Goal: Communication & Community: Participate in discussion

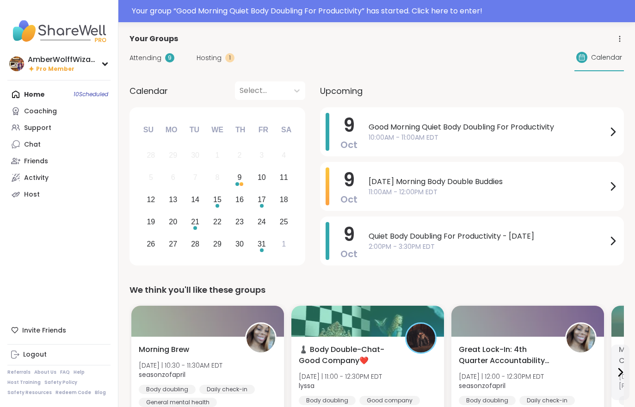
click at [351, 6] on div "Your group “ Good Morning Quiet Body Doubling For Productivity ” has started. C…" at bounding box center [380, 11] width 497 height 11
click at [350, 6] on div at bounding box center [317, 11] width 635 height 22
click at [434, 7] on div "Your group “ Good Morning Quiet Body Doubling For Productivity ” has started. C…" at bounding box center [380, 11] width 497 height 11
click at [434, 6] on div at bounding box center [317, 11] width 635 height 22
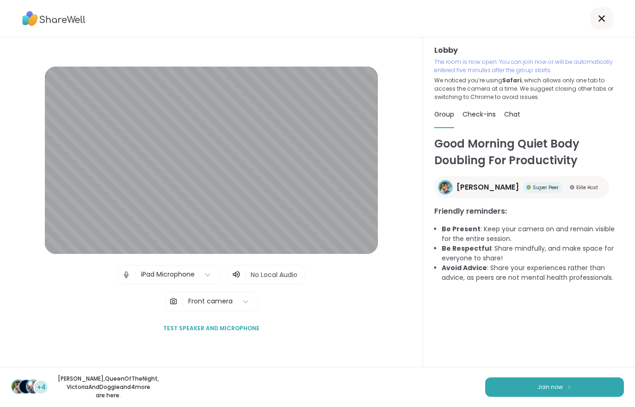
click at [587, 387] on button "Join now" at bounding box center [554, 386] width 139 height 19
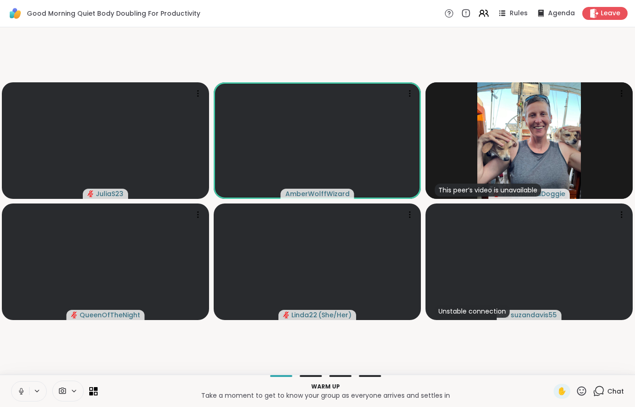
click at [22, 387] on icon at bounding box center [21, 391] width 8 height 8
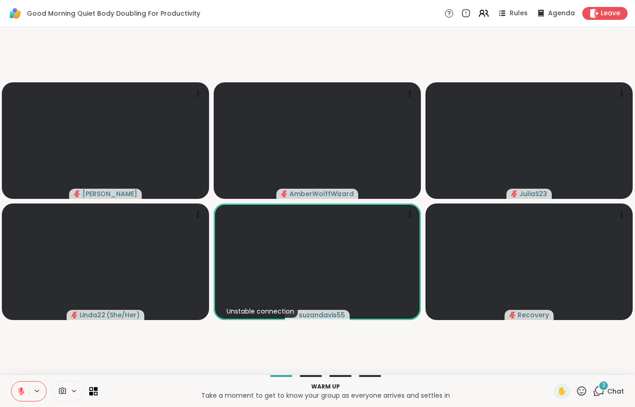
click at [613, 388] on span "Chat" at bounding box center [615, 391] width 17 height 9
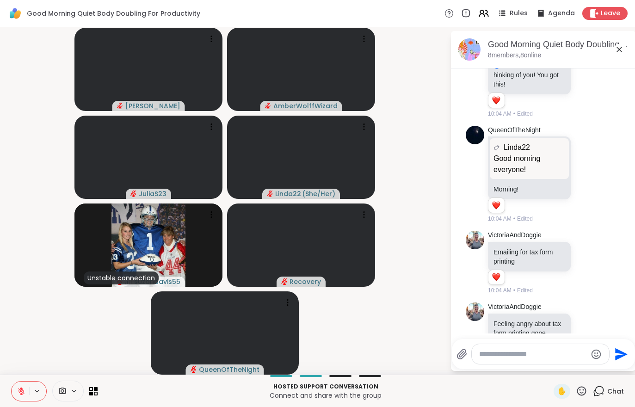
scroll to position [789, 0]
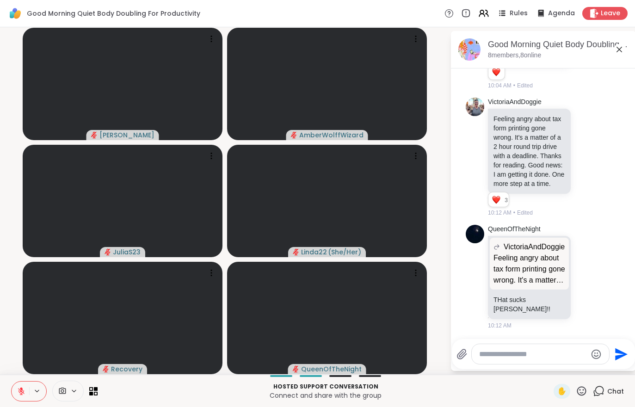
click at [17, 382] on button at bounding box center [21, 390] width 18 height 19
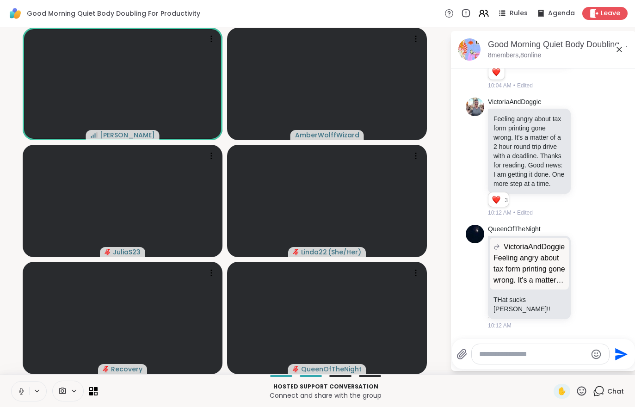
click at [18, 386] on button at bounding box center [21, 390] width 18 height 19
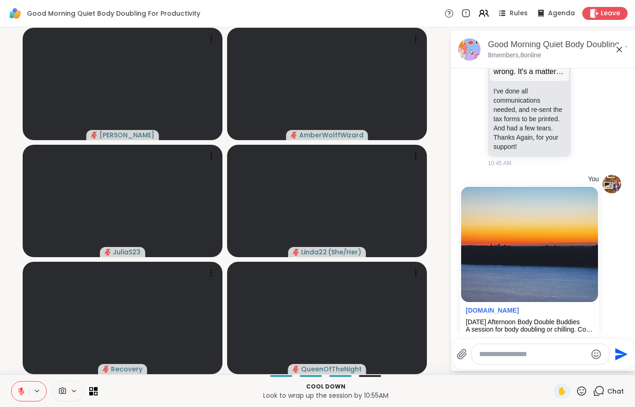
scroll to position [1499, 0]
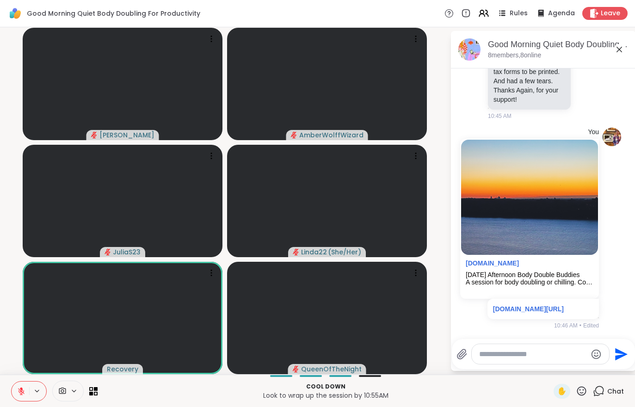
click at [15, 388] on button at bounding box center [21, 390] width 18 height 19
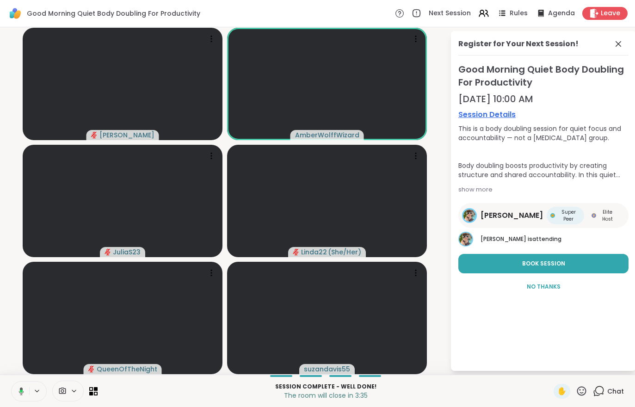
click at [607, 8] on div "Leave" at bounding box center [604, 13] width 45 height 13
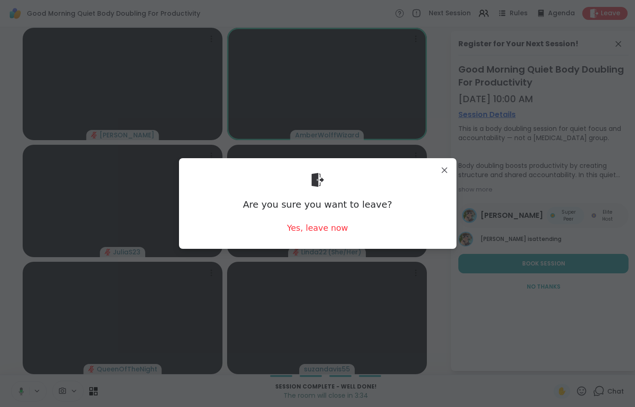
click at [331, 232] on div "Yes, leave now" at bounding box center [317, 228] width 61 height 12
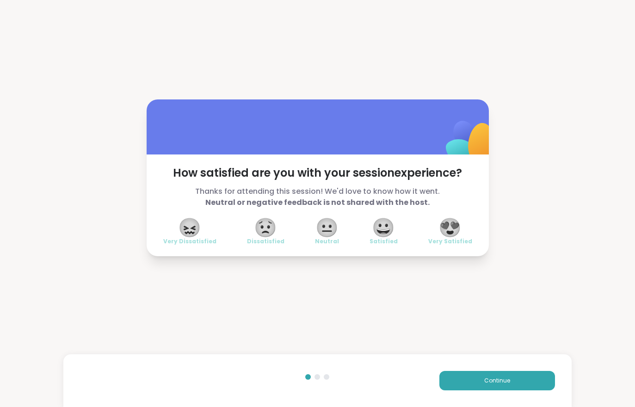
click at [459, 361] on div "Continue" at bounding box center [317, 380] width 508 height 53
click at [470, 368] on div "Continue" at bounding box center [317, 380] width 508 height 53
click at [475, 375] on button "Continue" at bounding box center [497, 380] width 116 height 19
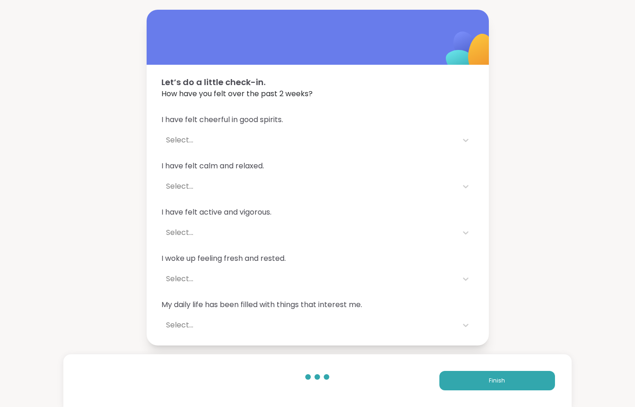
click at [485, 382] on button "Finish" at bounding box center [497, 380] width 116 height 19
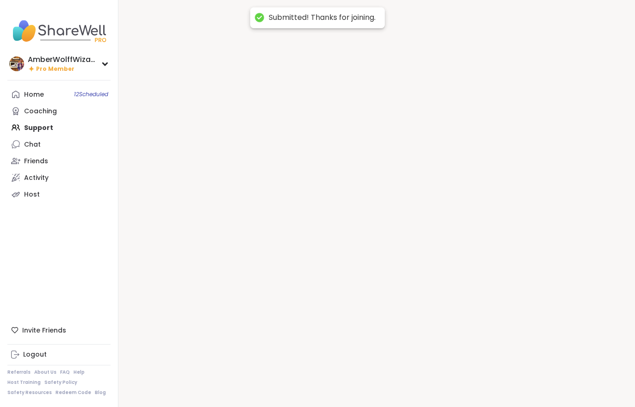
click at [480, 373] on div at bounding box center [376, 203] width 516 height 407
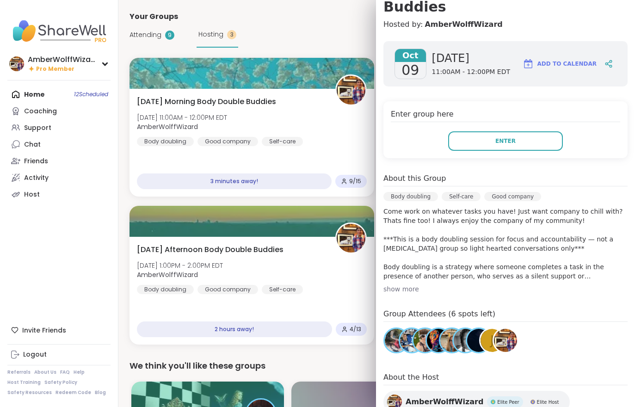
scroll to position [118, 0]
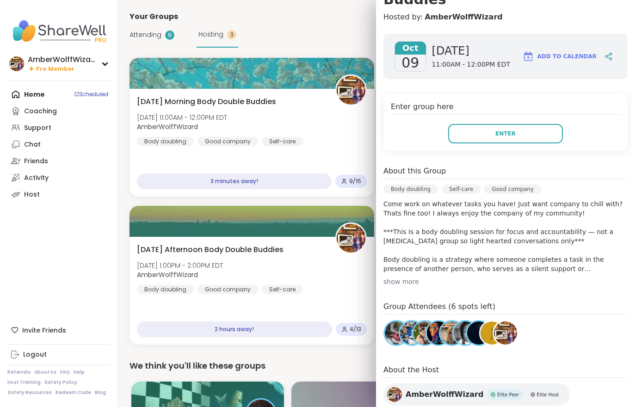
click at [520, 138] on button "Enter" at bounding box center [505, 133] width 115 height 19
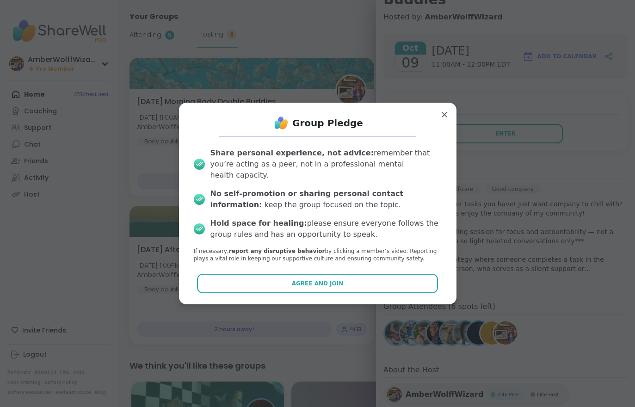
click at [397, 279] on button "Agree and Join" at bounding box center [317, 283] width 241 height 19
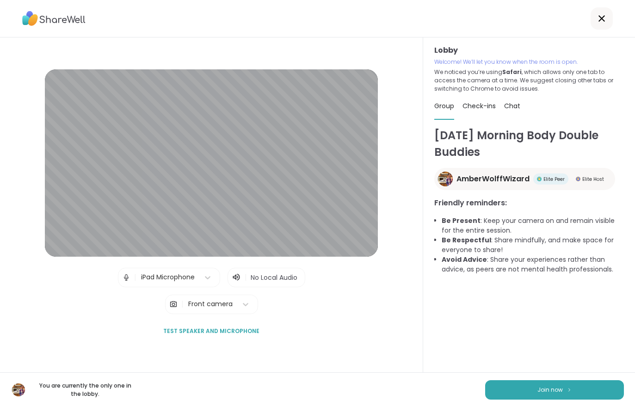
click at [541, 397] on button "Join now" at bounding box center [554, 389] width 139 height 19
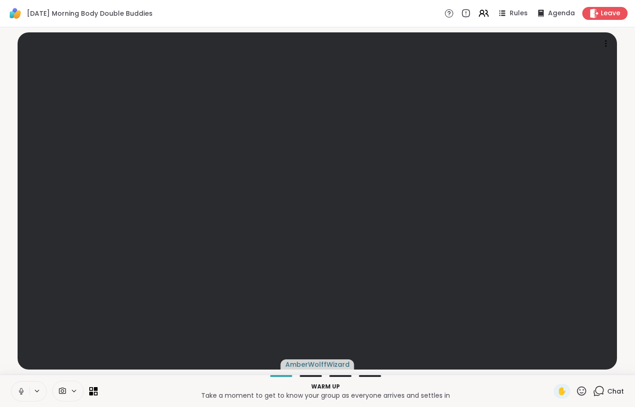
click at [609, 7] on div "Rules Agenda Leave" at bounding box center [535, 13] width 183 height 13
click at [597, 19] on div "Leave" at bounding box center [604, 13] width 45 height 13
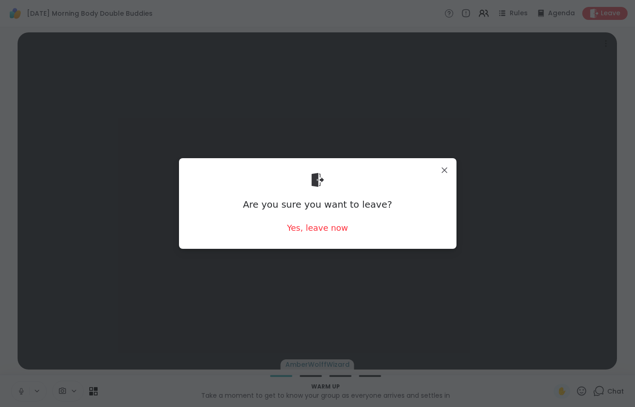
click at [313, 229] on div "Yes, leave now" at bounding box center [317, 228] width 61 height 12
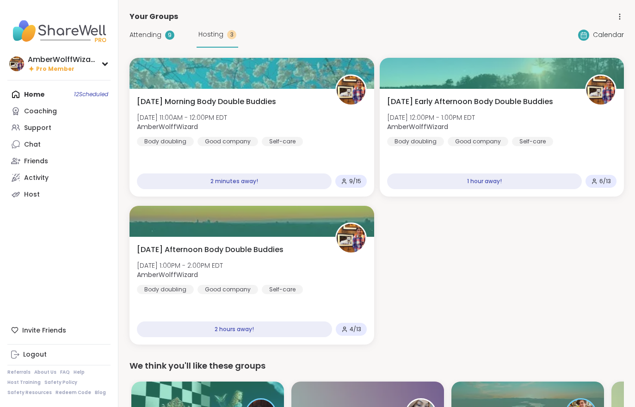
click at [304, 123] on div "[DATE] Morning Body Double Buddies [DATE] 11:00AM - 12:00PM EDT AmberWolffWizar…" at bounding box center [252, 121] width 230 height 50
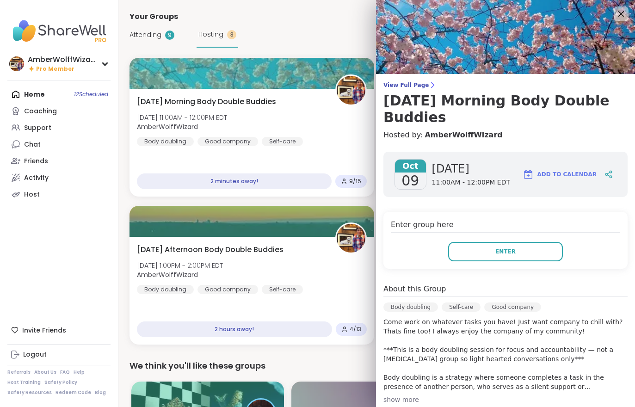
click at [502, 256] on button "Enter" at bounding box center [505, 251] width 115 height 19
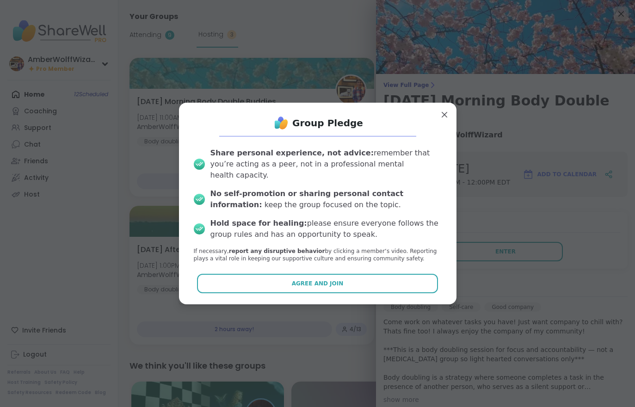
click at [404, 282] on button "Agree and Join" at bounding box center [317, 283] width 241 height 19
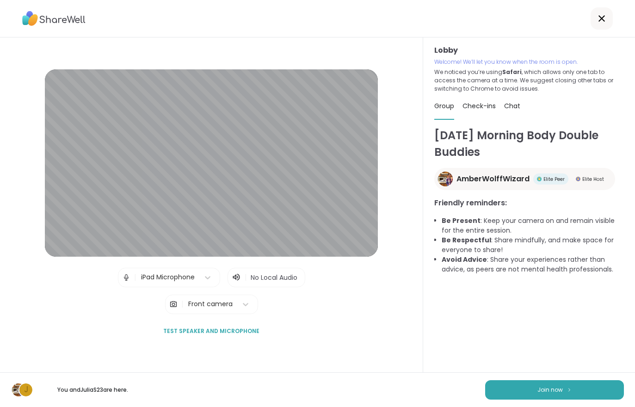
click at [529, 399] on button "Join now" at bounding box center [554, 389] width 139 height 19
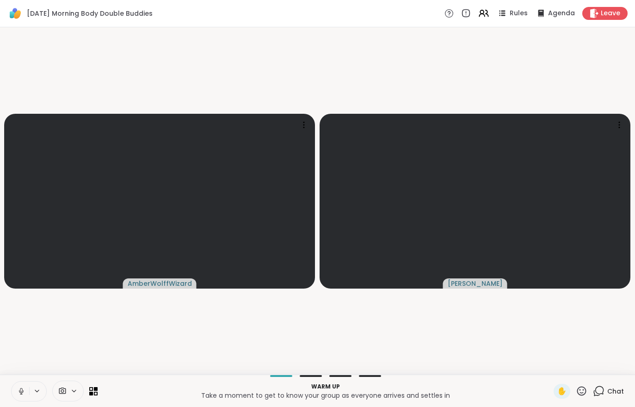
click at [484, 18] on icon at bounding box center [483, 13] width 11 height 11
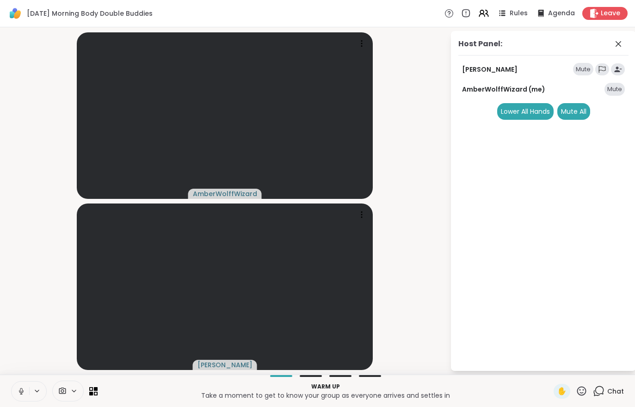
click at [576, 117] on div "Mute All" at bounding box center [573, 111] width 33 height 17
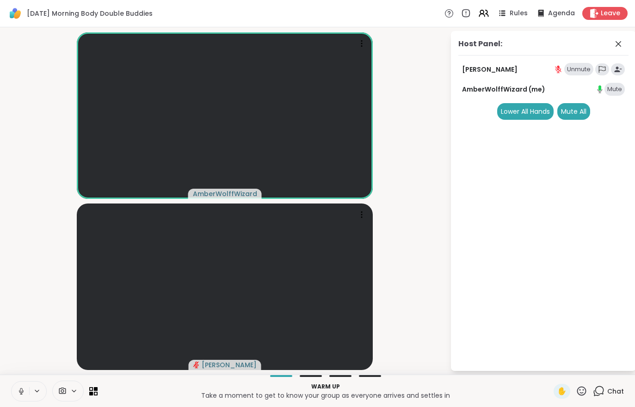
click at [596, 397] on div "Chat" at bounding box center [608, 391] width 31 height 15
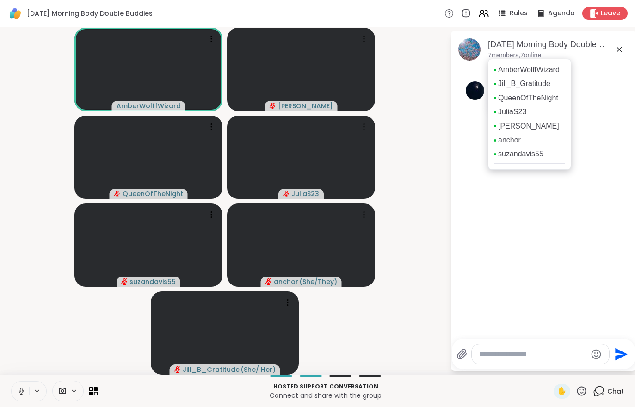
click at [416, 269] on video-player-container "AmberWolffWizard Adrienne_QueenOfTheDawn QueenOfTheNight JuliaS23 suzandavis55 …" at bounding box center [225, 201] width 439 height 340
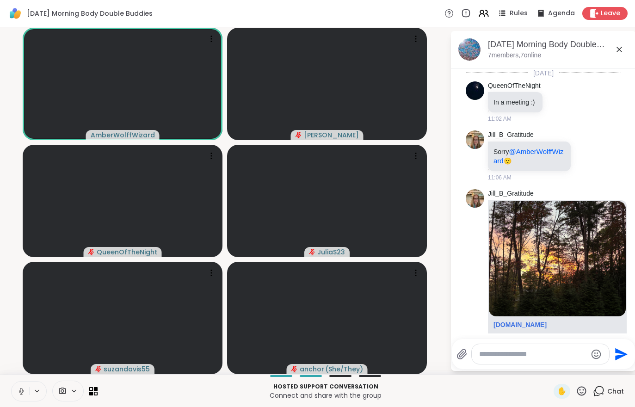
click at [15, 378] on div "Hosted support conversation Connect and share with the group ✋ Chat" at bounding box center [317, 390] width 635 height 32
click at [19, 394] on icon at bounding box center [21, 391] width 8 height 8
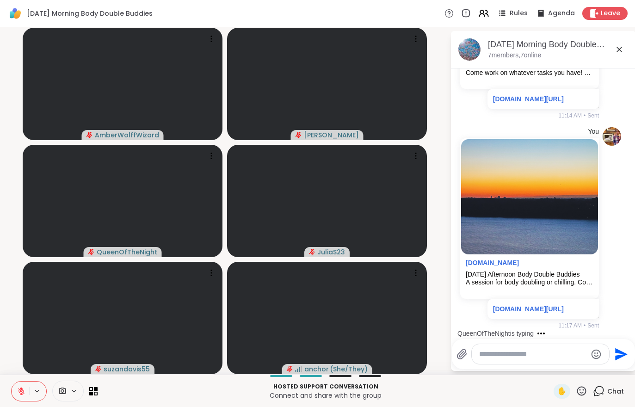
scroll to position [599, 0]
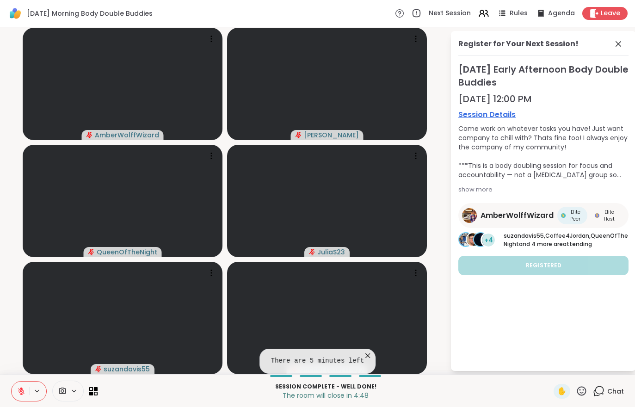
click at [18, 390] on icon at bounding box center [21, 391] width 8 height 8
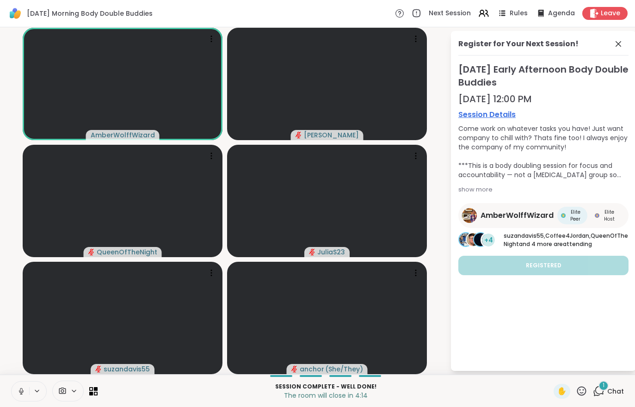
click at [613, 388] on span "Chat" at bounding box center [615, 391] width 17 height 9
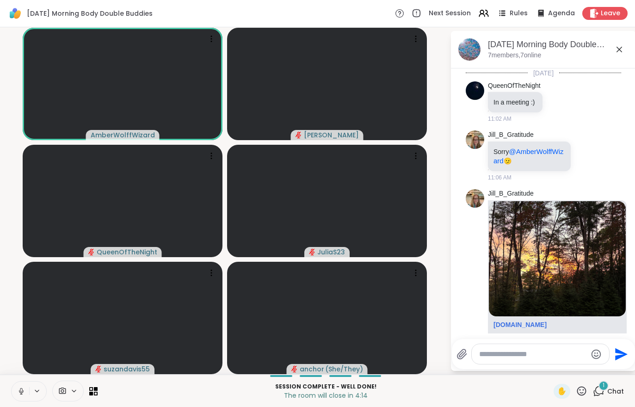
scroll to position [698, 0]
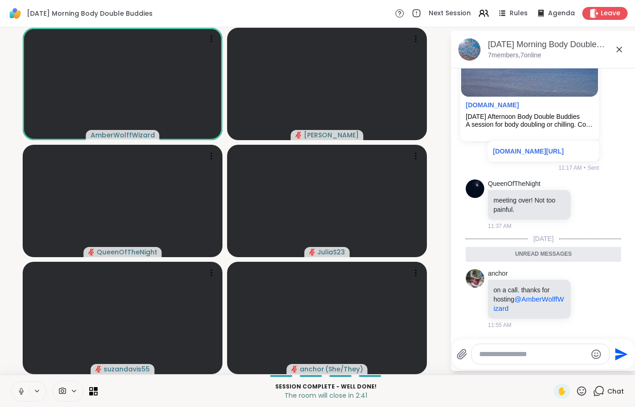
click at [611, 8] on div "Leave" at bounding box center [604, 13] width 45 height 13
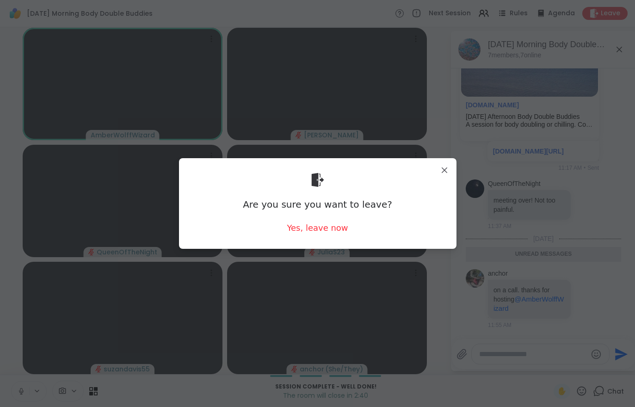
click at [306, 231] on div "Yes, leave now" at bounding box center [317, 228] width 61 height 12
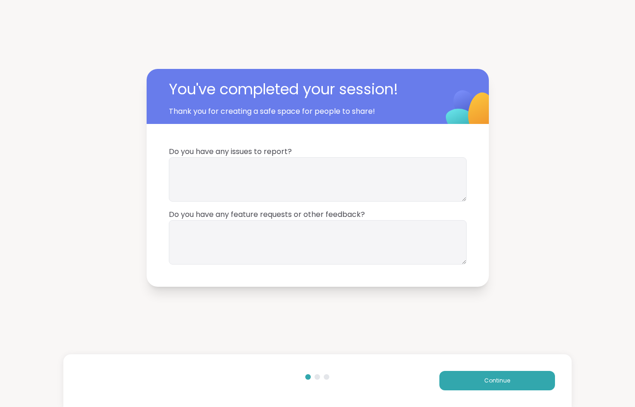
click at [481, 386] on button "Continue" at bounding box center [497, 380] width 116 height 19
click at [471, 387] on button "Continue" at bounding box center [497, 380] width 116 height 19
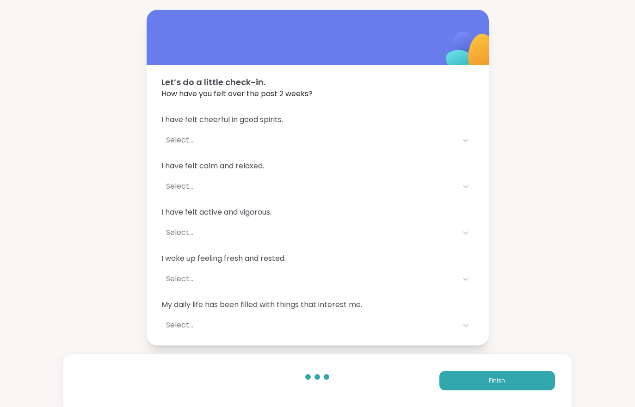
click at [471, 387] on button "Finish" at bounding box center [497, 380] width 116 height 19
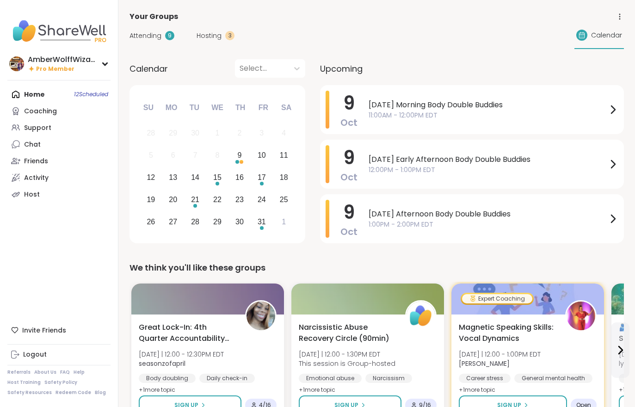
click at [223, 45] on div "Attending 9 Hosting 3 Calendar" at bounding box center [376, 35] width 494 height 27
click at [220, 35] on span "Hosting" at bounding box center [208, 36] width 25 height 10
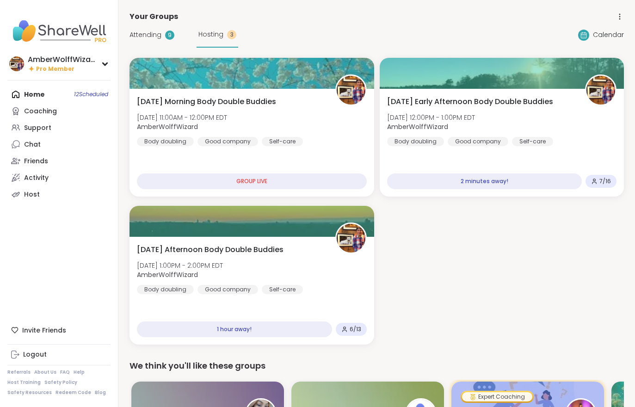
click at [480, 95] on div "Thursday Early Afternoon Body Double Buddies Thu, Oct 09 | 12:00PM - 1:00PM EDT…" at bounding box center [502, 143] width 245 height 108
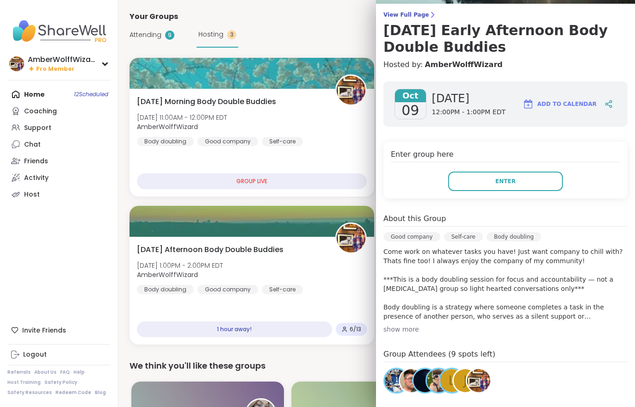
scroll to position [70, 0]
click at [288, 232] on div at bounding box center [251, 221] width 245 height 31
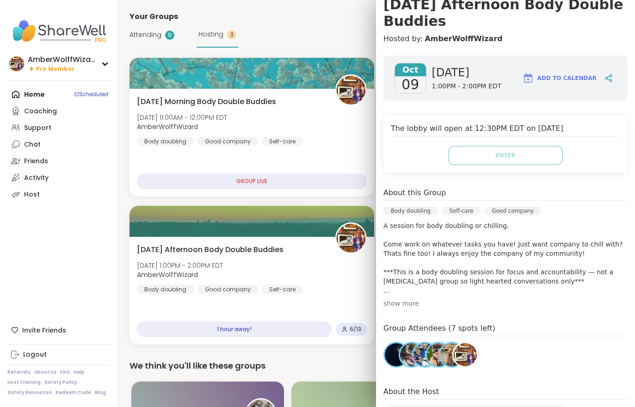
scroll to position [98, 0]
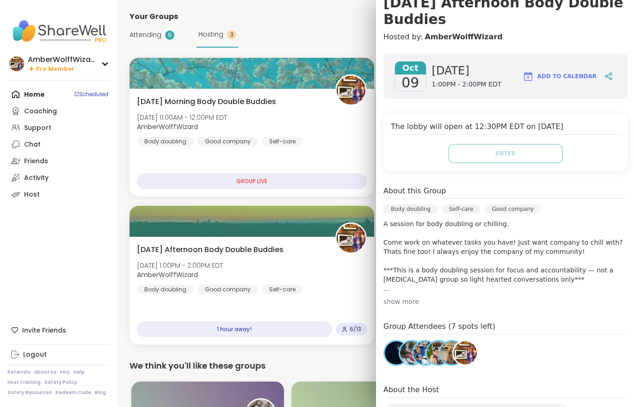
click at [33, 289] on nav "AmberWolffWizard Pro Member Profile Membership Settings Help Home 12 Scheduled …" at bounding box center [59, 203] width 118 height 407
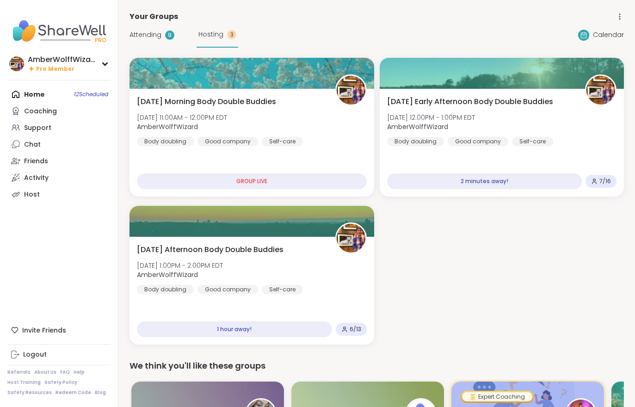
click at [497, 125] on div "[DATE] Early Afternoon Body Double Buddies [DATE] 12:00PM - 1:00PM EDT AmberWol…" at bounding box center [502, 121] width 230 height 50
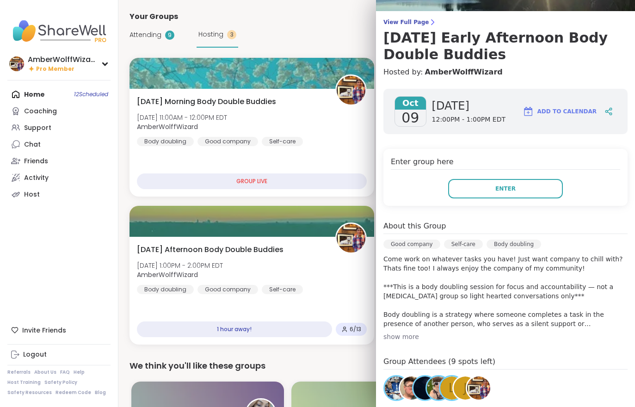
scroll to position [76, 0]
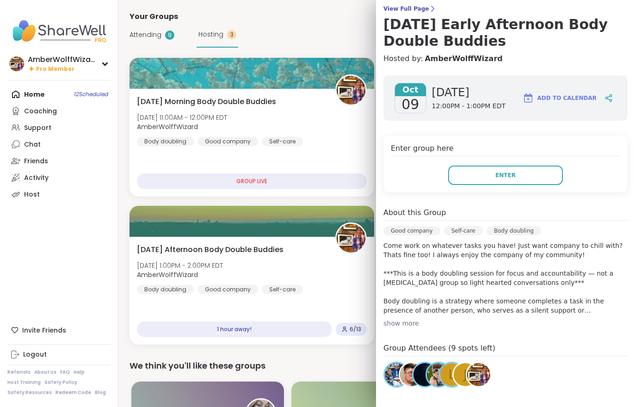
click at [487, 184] on button "Enter" at bounding box center [505, 175] width 115 height 19
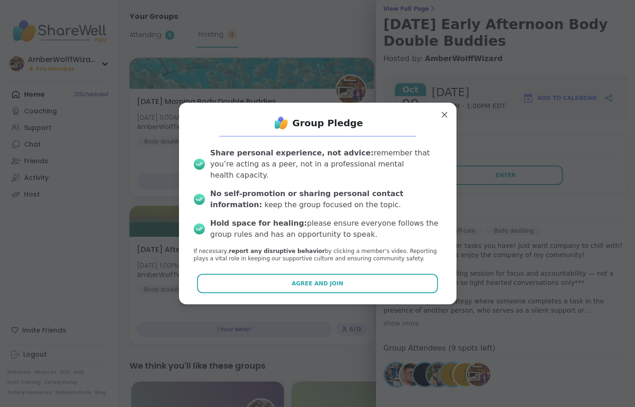
click at [378, 281] on button "Agree and Join" at bounding box center [317, 283] width 241 height 19
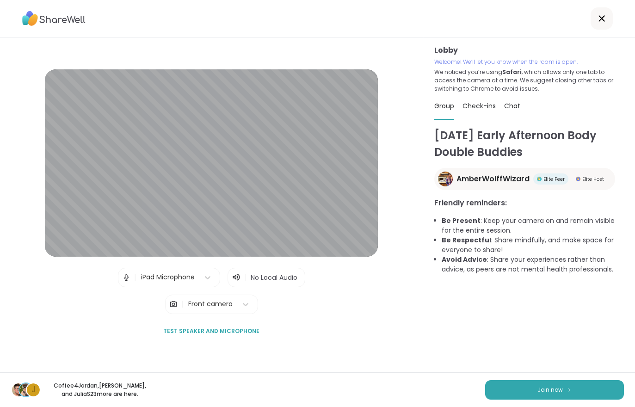
click at [536, 385] on button "Join now" at bounding box center [554, 389] width 139 height 19
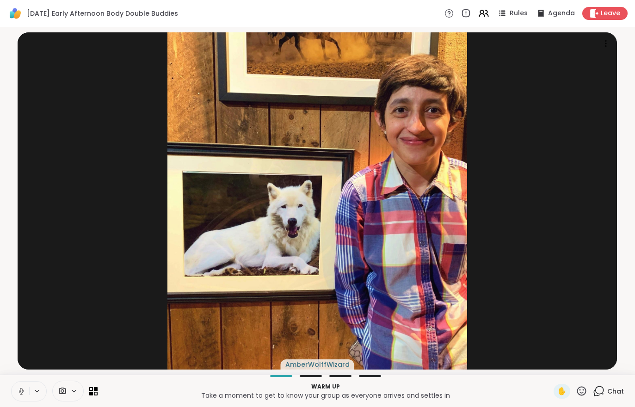
click at [614, 8] on div "Leave" at bounding box center [604, 13] width 45 height 13
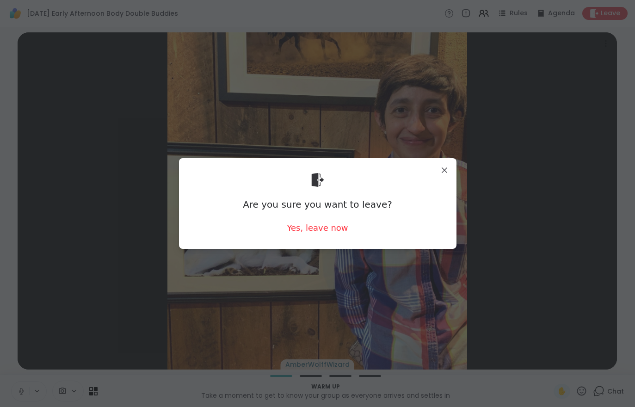
click at [318, 227] on div "Yes, leave now" at bounding box center [317, 228] width 61 height 12
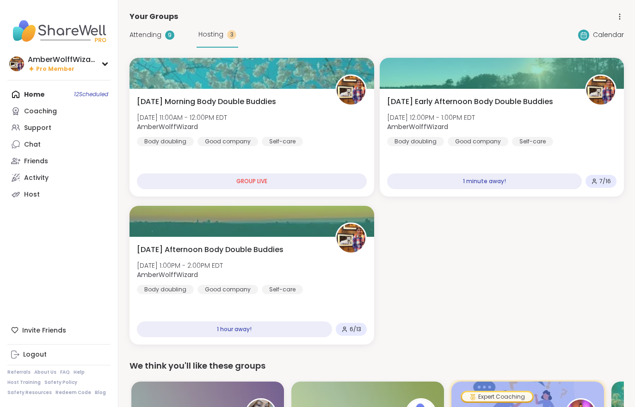
click at [528, 117] on div "[DATE] Early Afternoon Body Double Buddies [DATE] 12:00PM - 1:00PM EDT AmberWol…" at bounding box center [502, 121] width 230 height 50
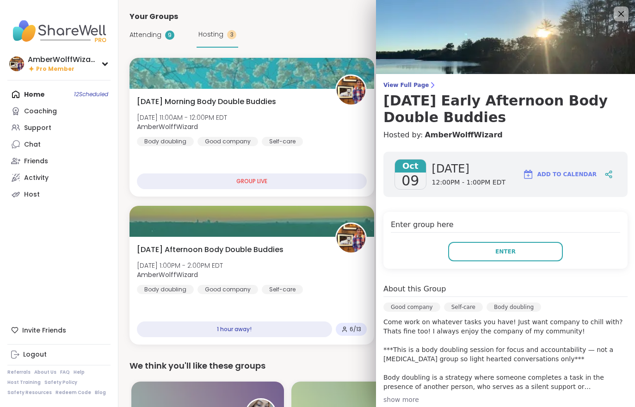
click at [526, 255] on button "Enter" at bounding box center [505, 251] width 115 height 19
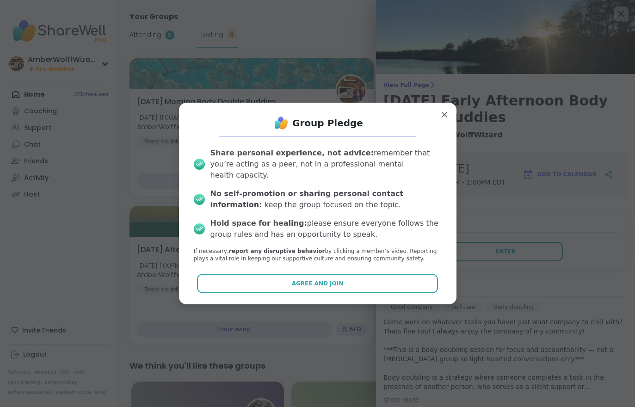
click at [399, 275] on button "Agree and Join" at bounding box center [317, 283] width 241 height 19
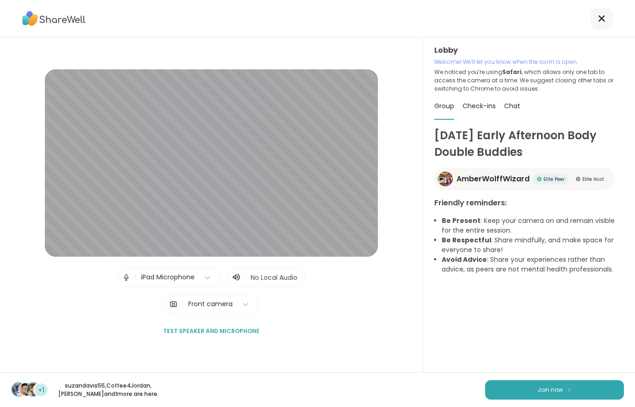
click at [560, 395] on button "Join now" at bounding box center [554, 389] width 139 height 19
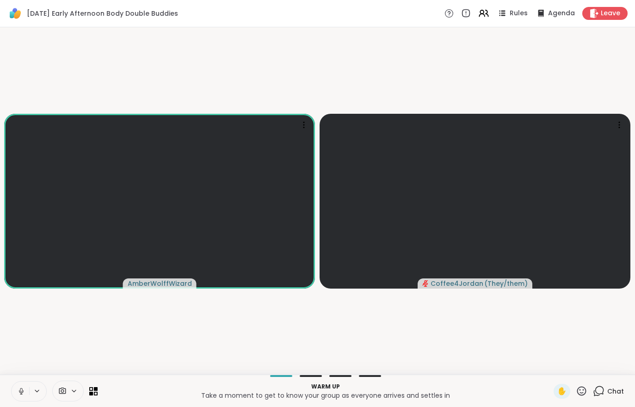
click at [27, 386] on button at bounding box center [21, 390] width 18 height 19
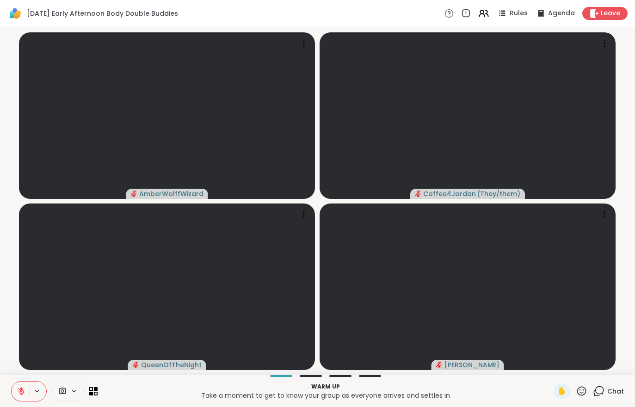
click at [608, 391] on span "Chat" at bounding box center [615, 391] width 17 height 9
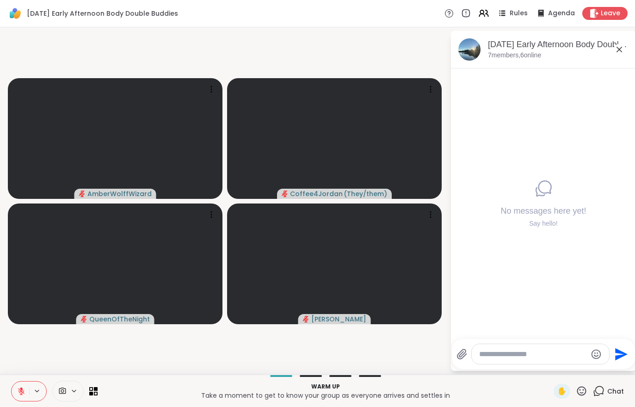
click at [17, 387] on icon at bounding box center [21, 391] width 8 height 8
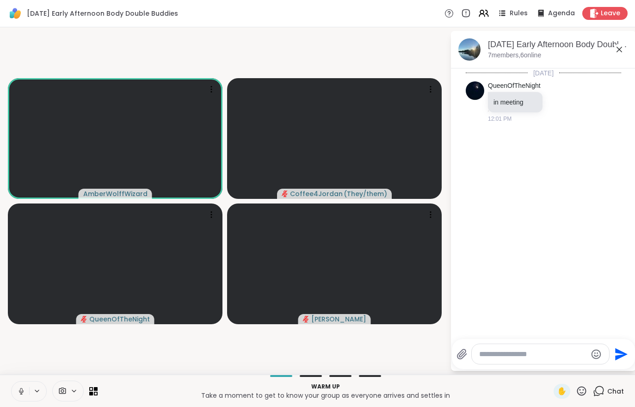
click at [13, 387] on button at bounding box center [21, 390] width 18 height 19
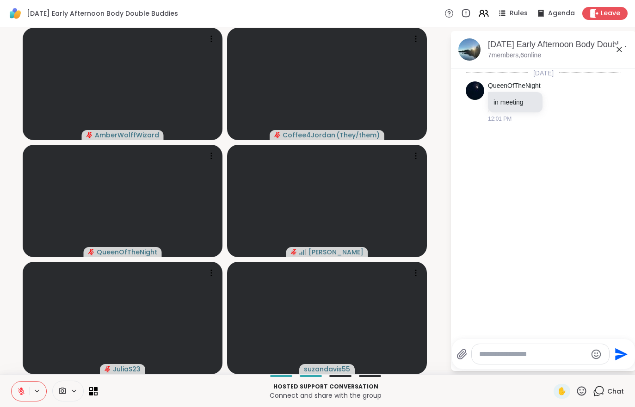
click at [21, 387] on icon at bounding box center [21, 391] width 8 height 8
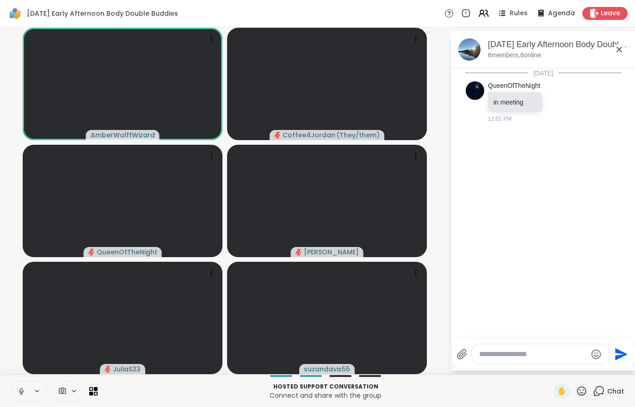
click at [17, 396] on button at bounding box center [21, 390] width 18 height 19
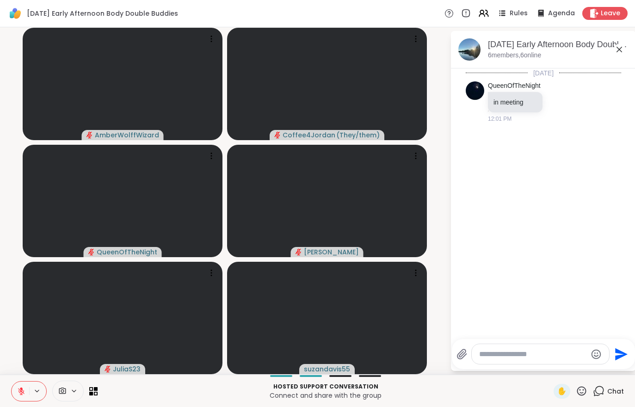
click at [483, 13] on icon at bounding box center [482, 12] width 4 height 4
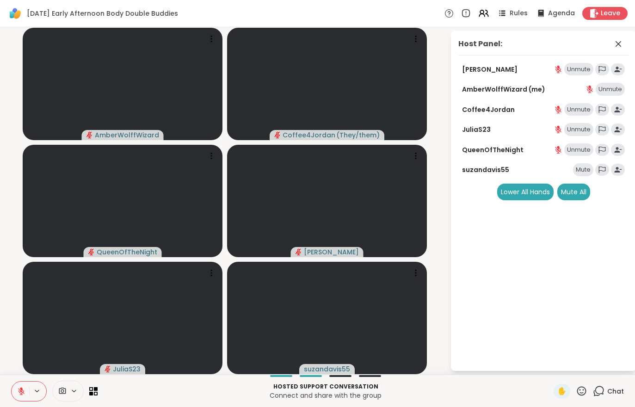
click at [574, 190] on div "Mute All" at bounding box center [573, 192] width 33 height 17
click at [609, 388] on span "Chat" at bounding box center [615, 391] width 17 height 9
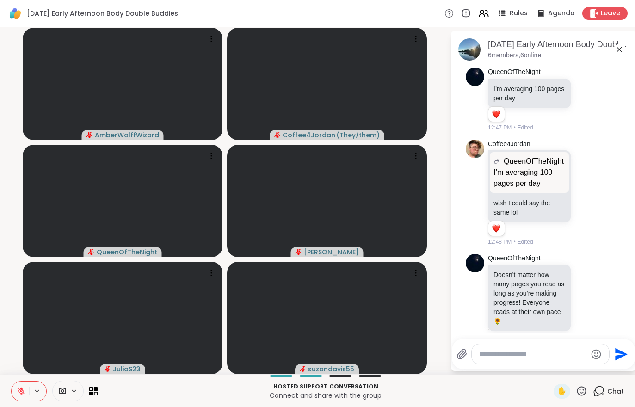
scroll to position [366, 0]
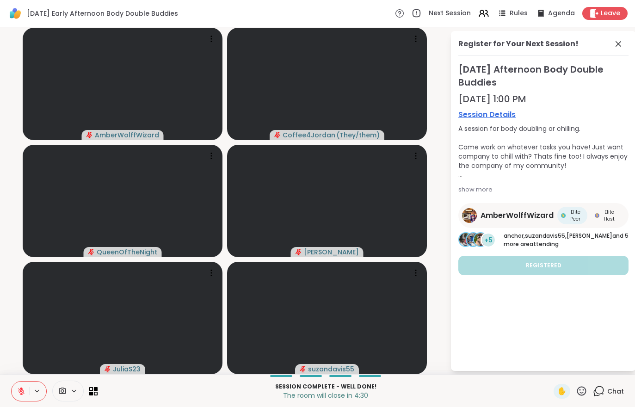
click at [21, 386] on button at bounding box center [21, 390] width 18 height 19
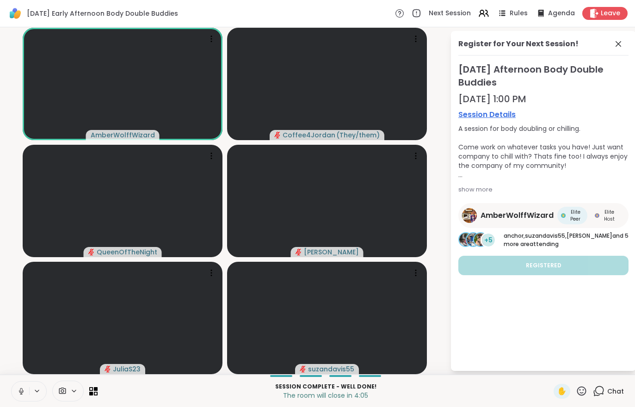
click at [20, 390] on icon at bounding box center [21, 390] width 2 height 4
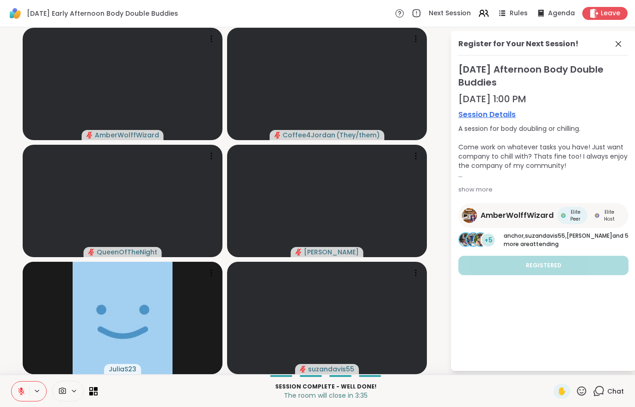
click at [606, 392] on div "Chat" at bounding box center [608, 391] width 31 height 15
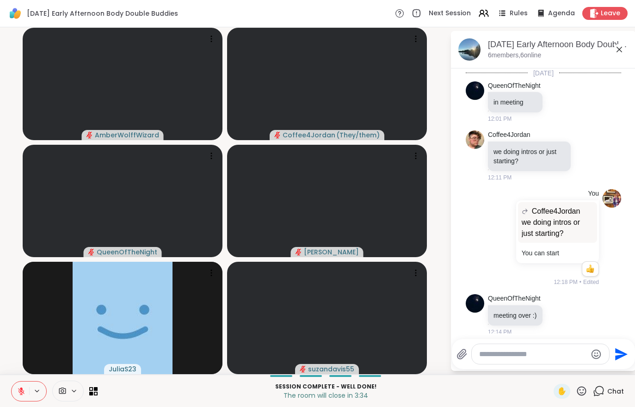
scroll to position [356, 0]
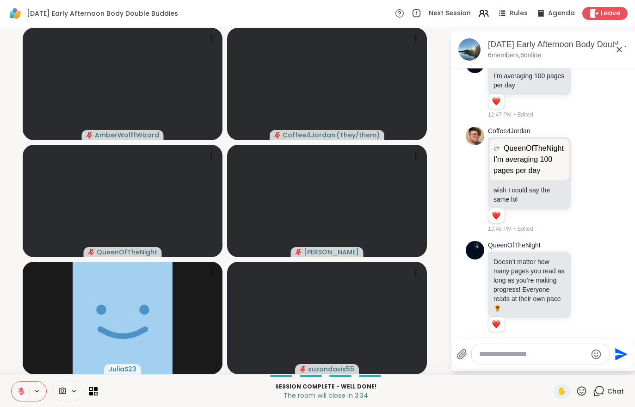
click at [499, 356] on textarea "Type your message" at bounding box center [533, 354] width 108 height 9
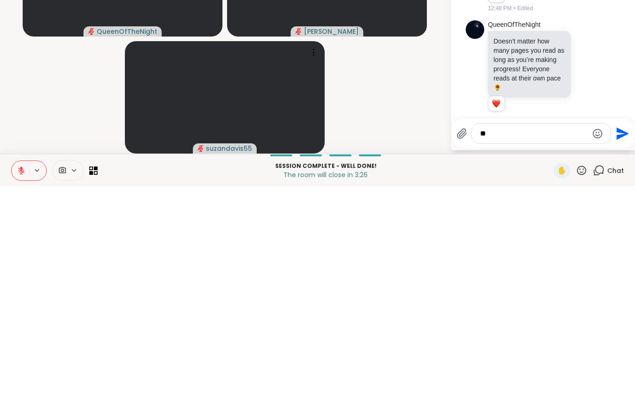
type textarea "*"
click at [13, 381] on button at bounding box center [21, 390] width 18 height 19
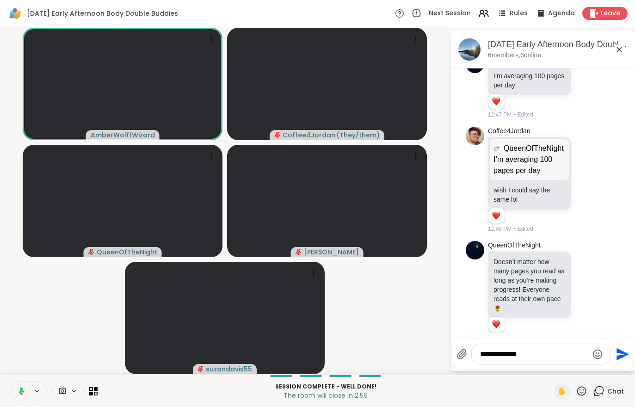
click at [553, 358] on textarea "**********" at bounding box center [534, 354] width 108 height 9
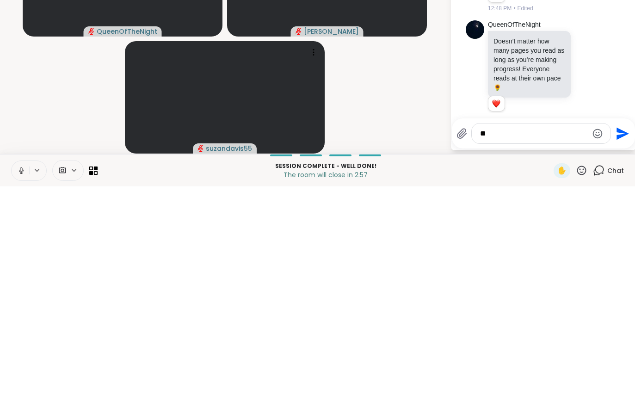
type textarea "*"
click at [397, 120] on video-player-container "AmberWolffWizard Coffee4Jordan ( They/them ) QueenOfTheNight Adrienne_QueenOfTh…" at bounding box center [225, 201] width 439 height 340
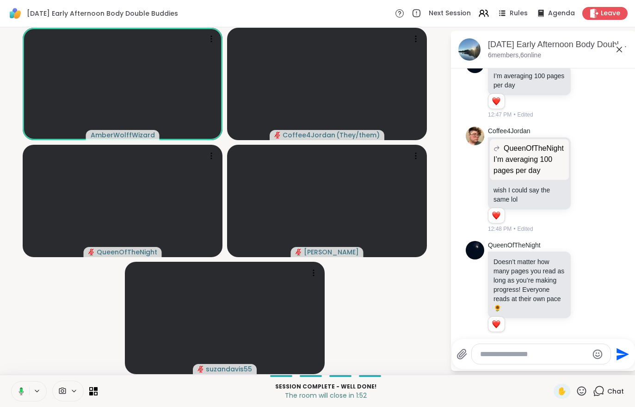
click at [598, 8] on div "Leave" at bounding box center [604, 13] width 45 height 13
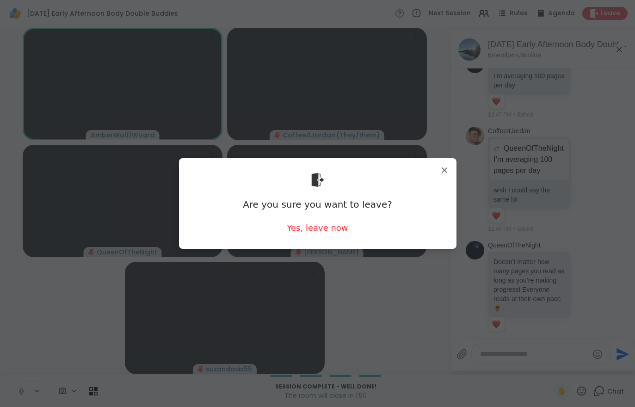
click at [325, 229] on div "Yes, leave now" at bounding box center [317, 228] width 61 height 12
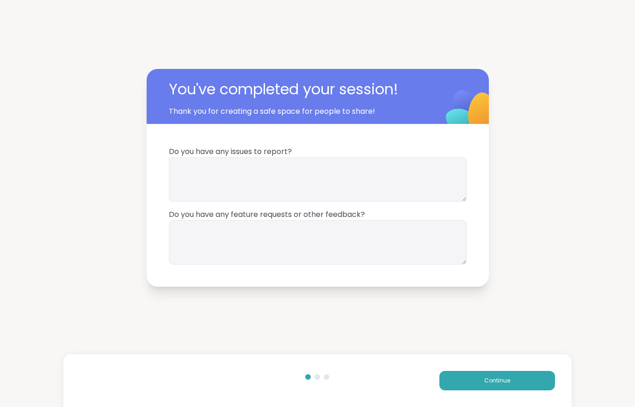
click at [498, 389] on button "Continue" at bounding box center [497, 380] width 116 height 19
click at [499, 383] on span "Continue" at bounding box center [497, 380] width 26 height 8
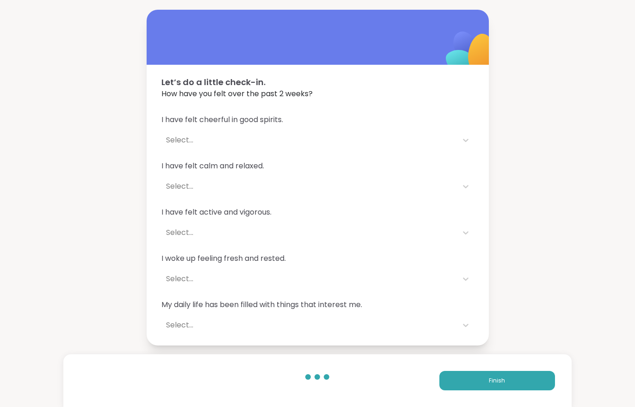
click at [499, 383] on span "Finish" at bounding box center [497, 380] width 16 height 8
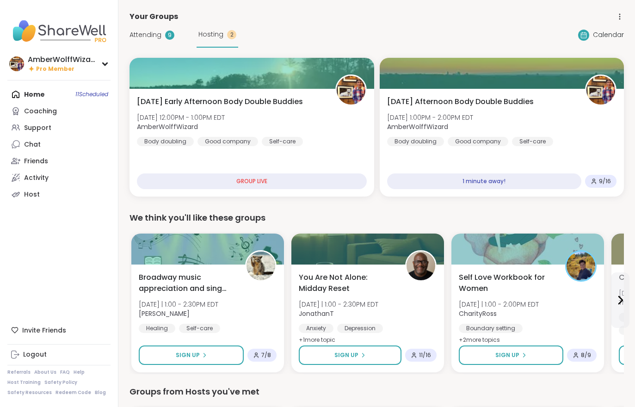
click at [544, 129] on div "[DATE] Afternoon Body Double Buddies [DATE] 1:00PM - 2:00PM EDT AmberWolffWizar…" at bounding box center [502, 121] width 230 height 50
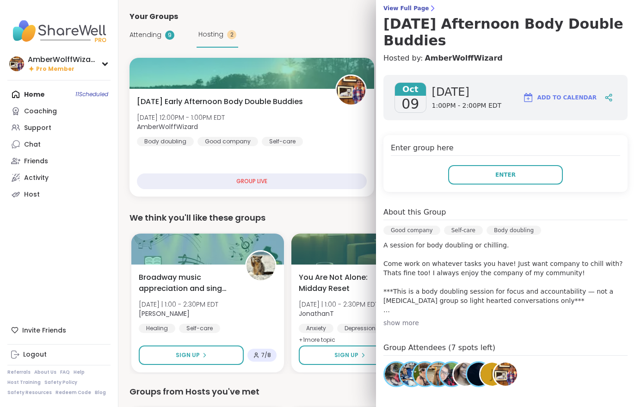
scroll to position [60, 0]
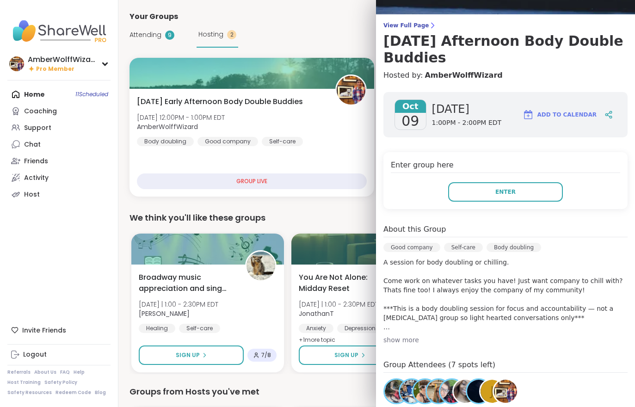
click at [422, 40] on h3 "[DATE] Afternoon Body Double Buddies" at bounding box center [505, 49] width 244 height 33
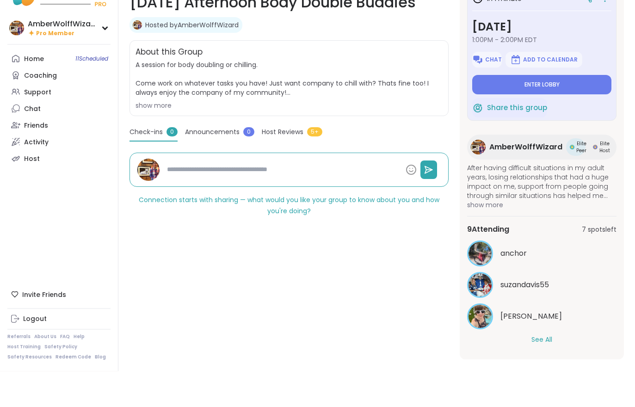
scroll to position [118, 0]
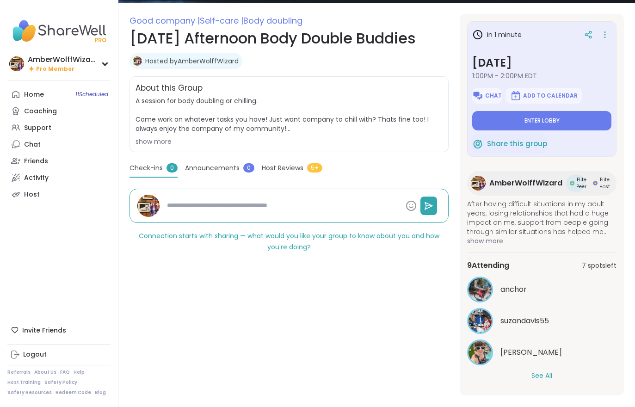
click at [550, 377] on button "See All" at bounding box center [541, 376] width 21 height 10
click at [567, 118] on button "Enter lobby" at bounding box center [541, 120] width 139 height 19
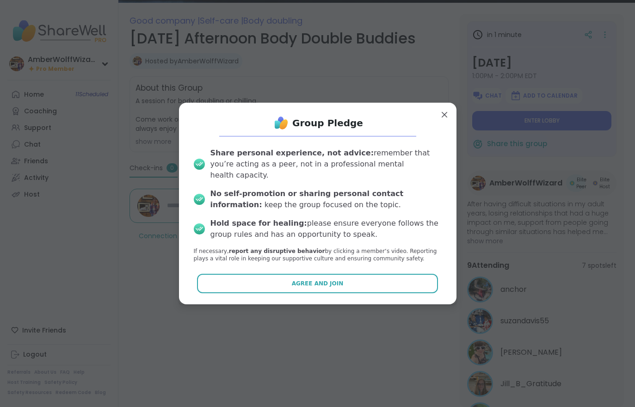
click at [379, 285] on button "Agree and Join" at bounding box center [317, 283] width 241 height 19
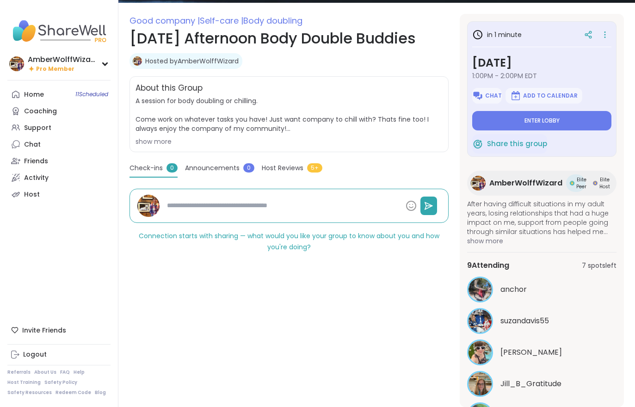
type textarea "*"
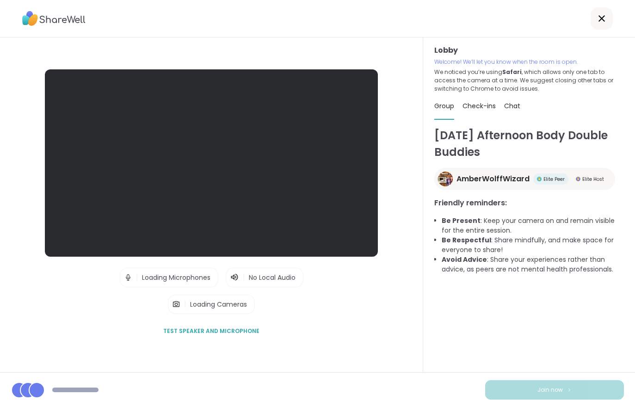
scroll to position [14, 0]
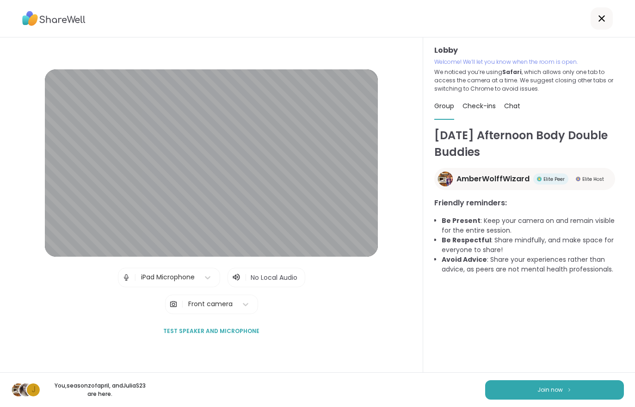
click at [543, 398] on button "Join now" at bounding box center [554, 389] width 139 height 19
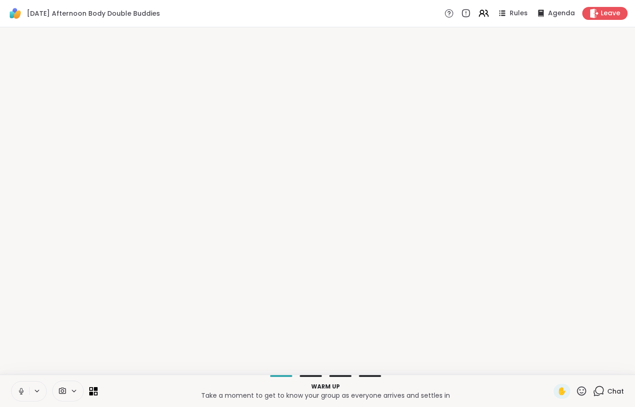
scroll to position [0, 0]
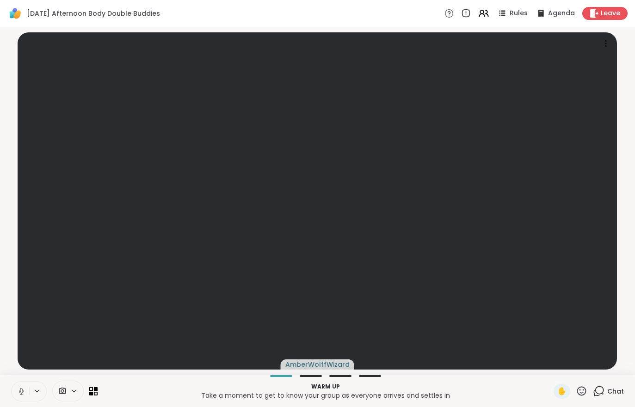
click at [21, 393] on icon at bounding box center [21, 394] width 0 height 2
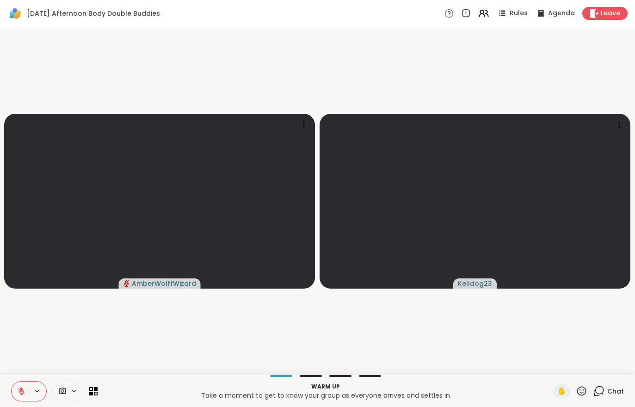
click at [18, 391] on icon at bounding box center [21, 391] width 8 height 8
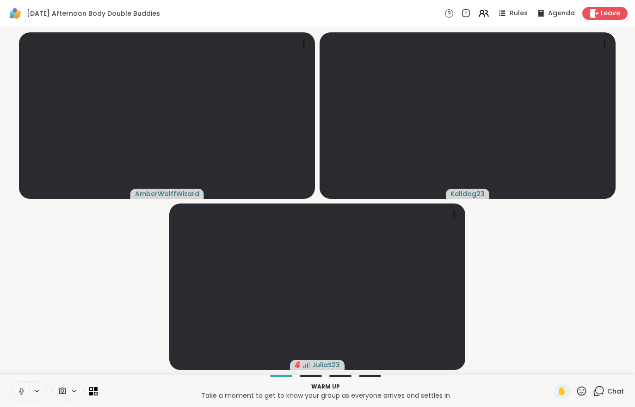
click at [623, 387] on span "Chat" at bounding box center [615, 391] width 17 height 9
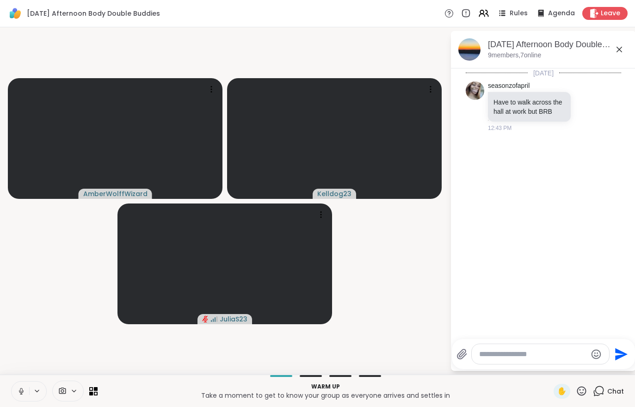
click at [18, 399] on button at bounding box center [21, 390] width 18 height 19
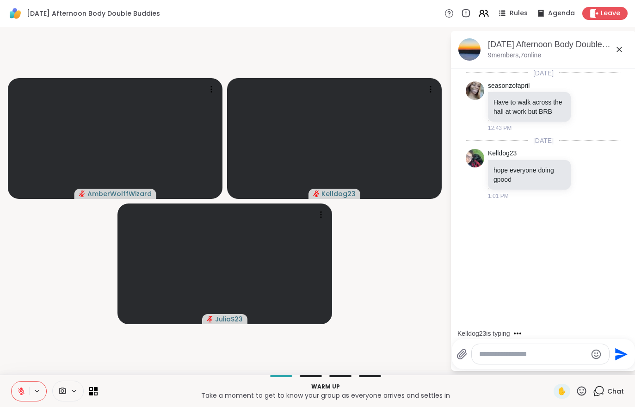
click at [5, 390] on div "Warm up Take a moment to get to know your group as everyone arrives and settles…" at bounding box center [317, 390] width 635 height 32
click at [17, 390] on icon at bounding box center [21, 391] width 8 height 8
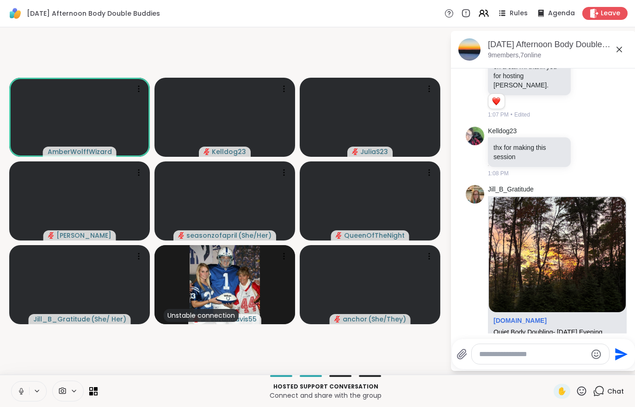
scroll to position [646, 0]
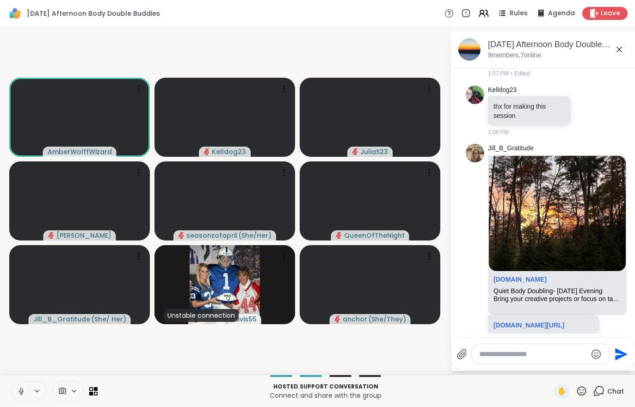
click at [21, 390] on icon at bounding box center [21, 391] width 8 height 8
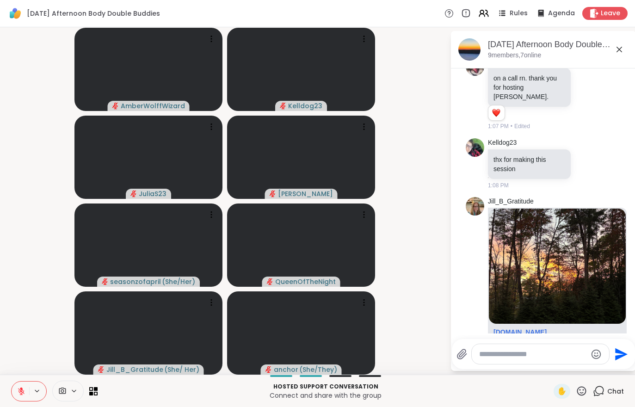
click at [15, 391] on button at bounding box center [21, 390] width 18 height 19
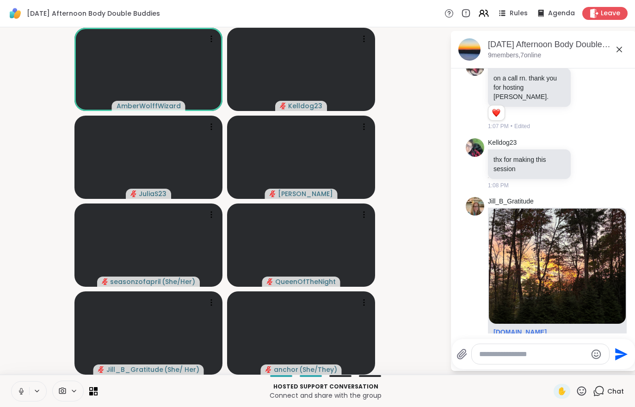
click at [18, 385] on button at bounding box center [21, 390] width 18 height 19
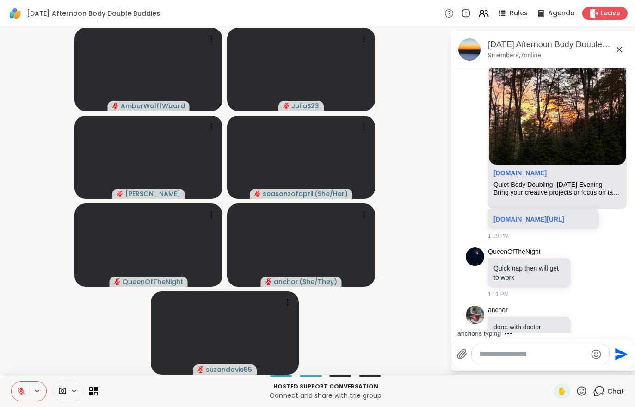
scroll to position [872, 0]
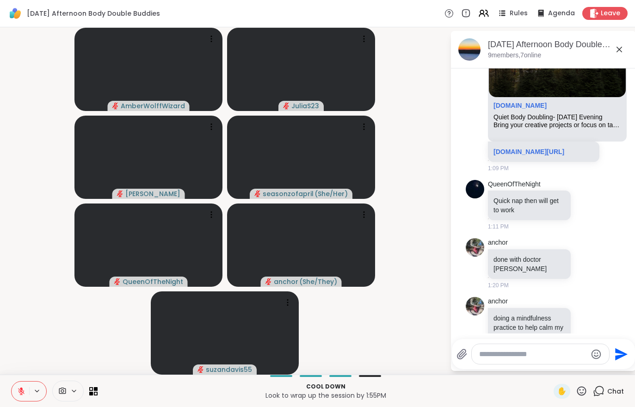
click at [14, 374] on div "AmberWolffWizard JuliaS23 [PERSON_NAME] seasonzofapril ( She/Her ) QueenOfTheNi…" at bounding box center [317, 200] width 635 height 347
click at [16, 387] on button at bounding box center [21, 390] width 18 height 19
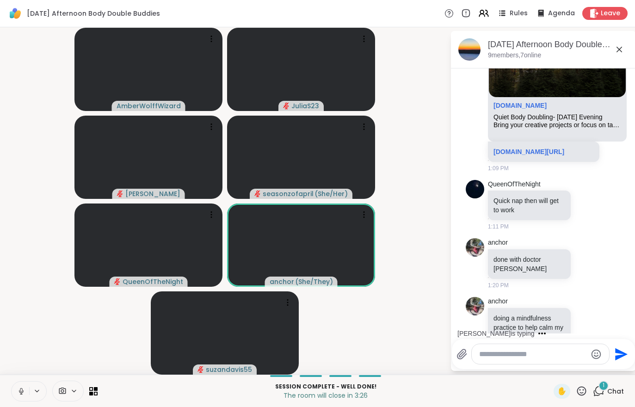
scroll to position [921, 0]
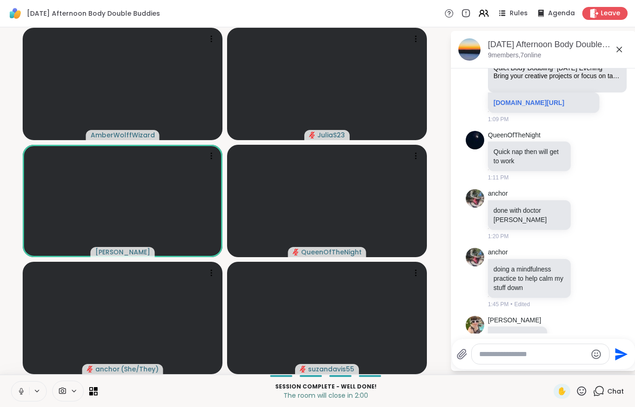
click at [605, 9] on span "Leave" at bounding box center [610, 13] width 19 height 9
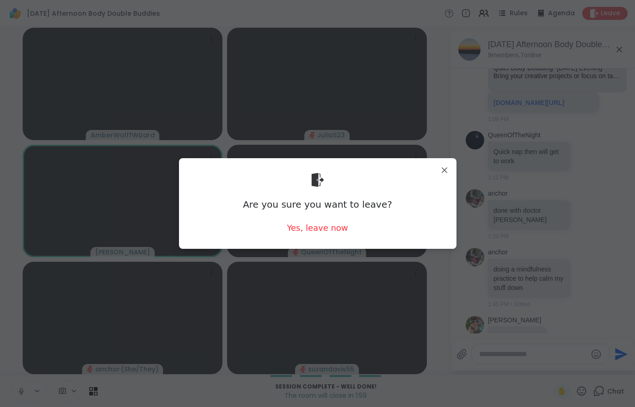
click at [325, 223] on div "Yes, leave now" at bounding box center [317, 228] width 61 height 12
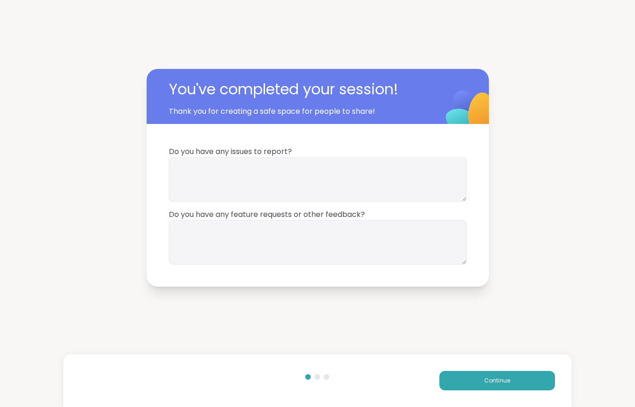
click at [515, 399] on div "Continue" at bounding box center [317, 380] width 508 height 53
click at [516, 380] on button "Continue" at bounding box center [497, 380] width 116 height 19
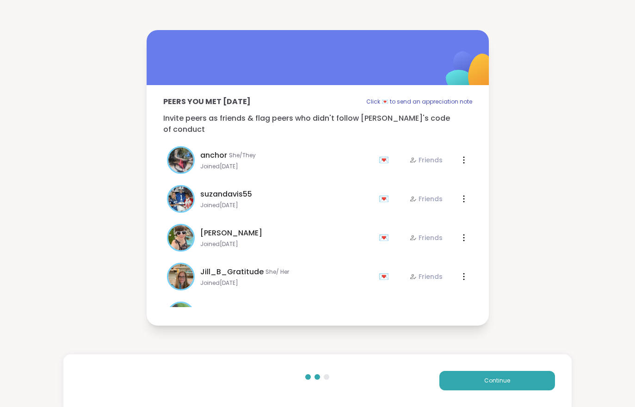
click at [516, 376] on button "Continue" at bounding box center [497, 380] width 116 height 19
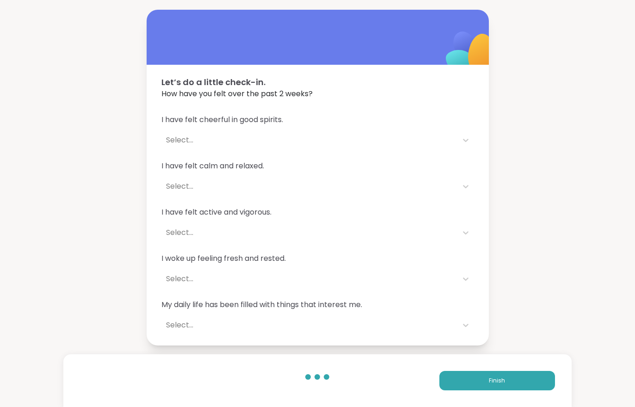
click at [507, 377] on button "Finish" at bounding box center [497, 380] width 116 height 19
